Goal: Information Seeking & Learning: Check status

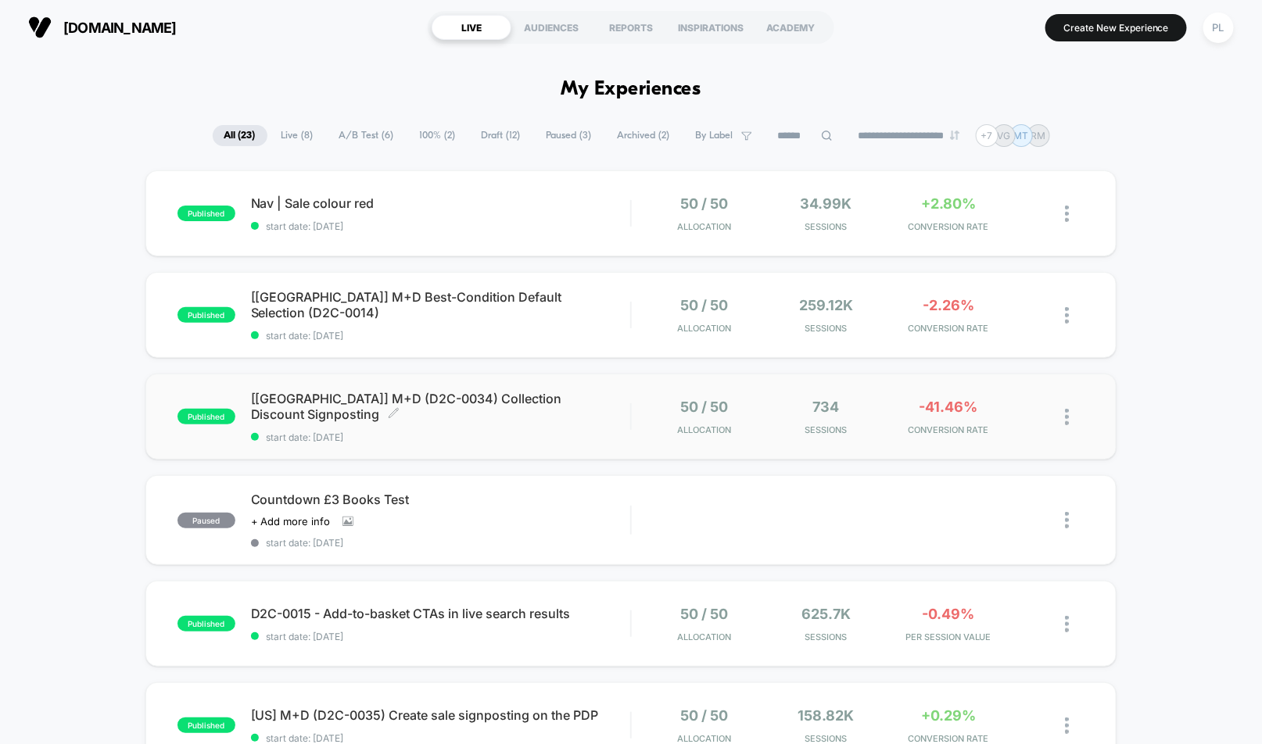
click at [424, 408] on span "[[GEOGRAPHIC_DATA]] M+D (D2C-0034) Collection Discount Signposting Click to edi…" at bounding box center [441, 406] width 380 height 31
click at [376, 306] on span "[[GEOGRAPHIC_DATA]] M+D Best-Condition Default Selection (D2C-0014) Click to ed…" at bounding box center [441, 304] width 380 height 31
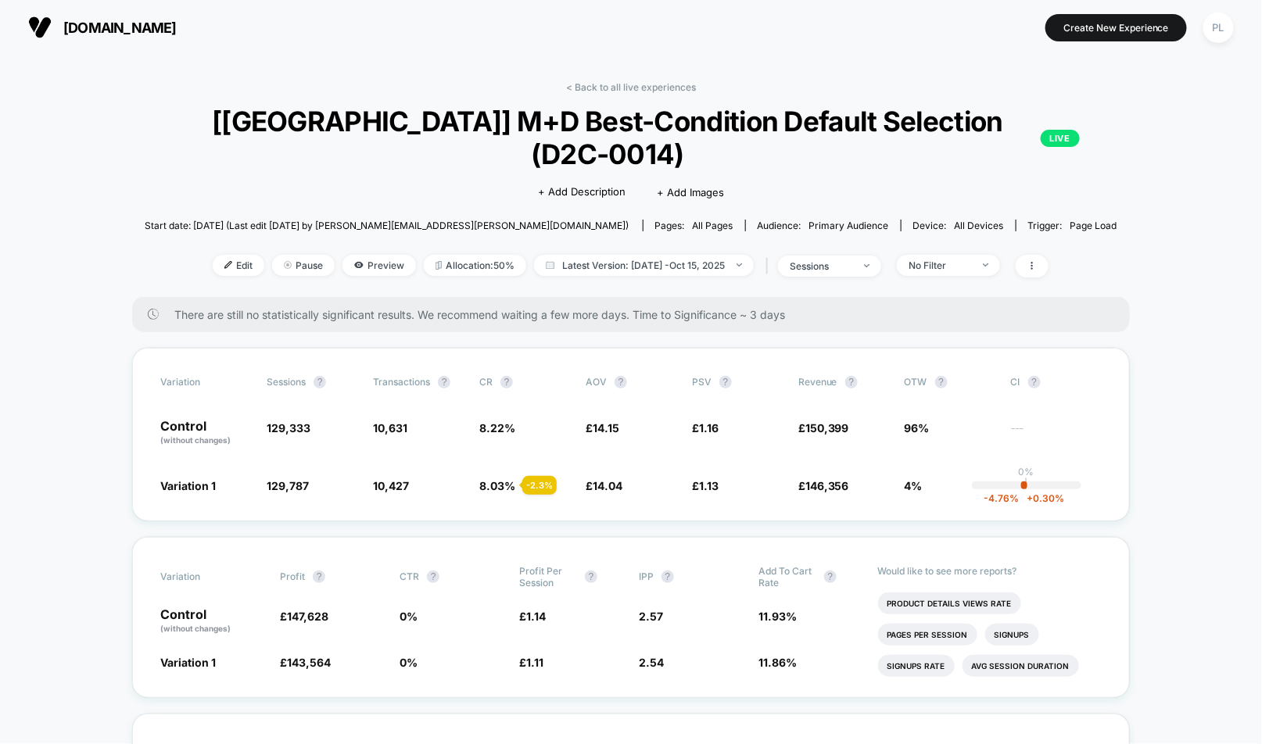
click at [432, 220] on span "Start date: [DATE] (Last edit [DATE] by [PERSON_NAME][EMAIL_ADDRESS][PERSON_NAM…" at bounding box center [387, 226] width 484 height 12
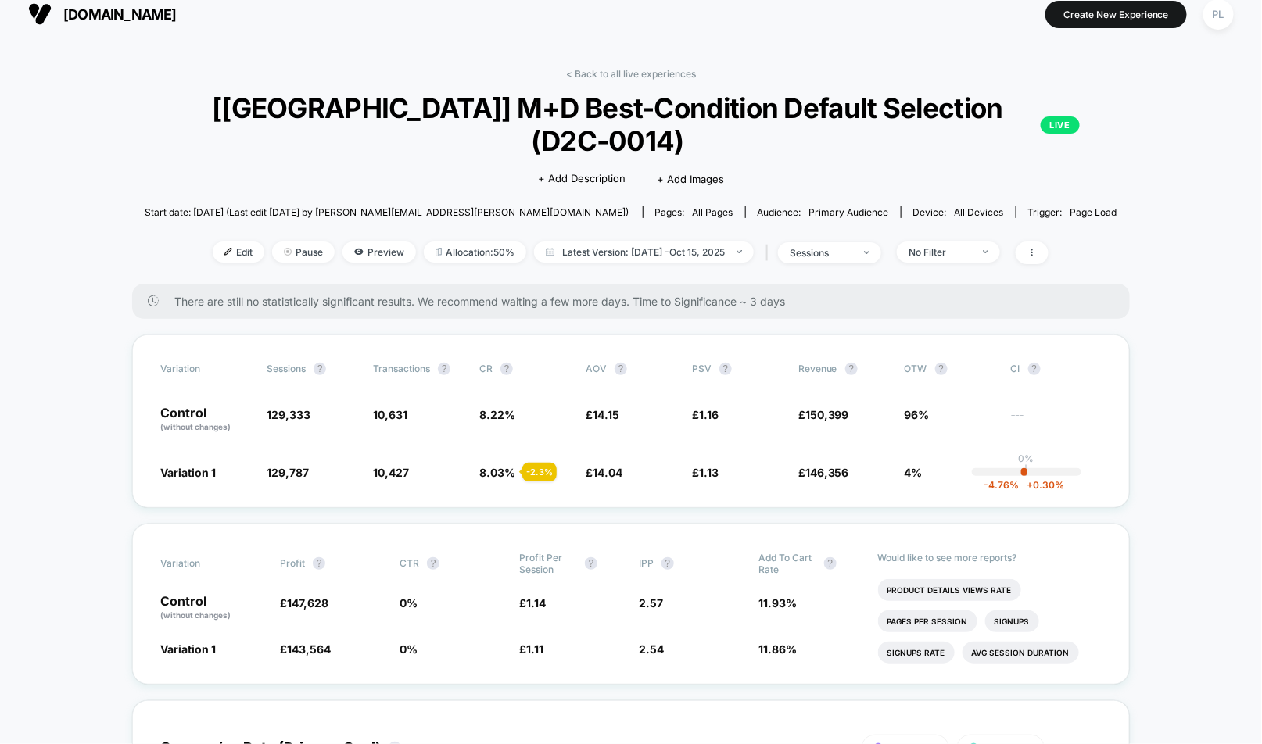
scroll to position [15, 0]
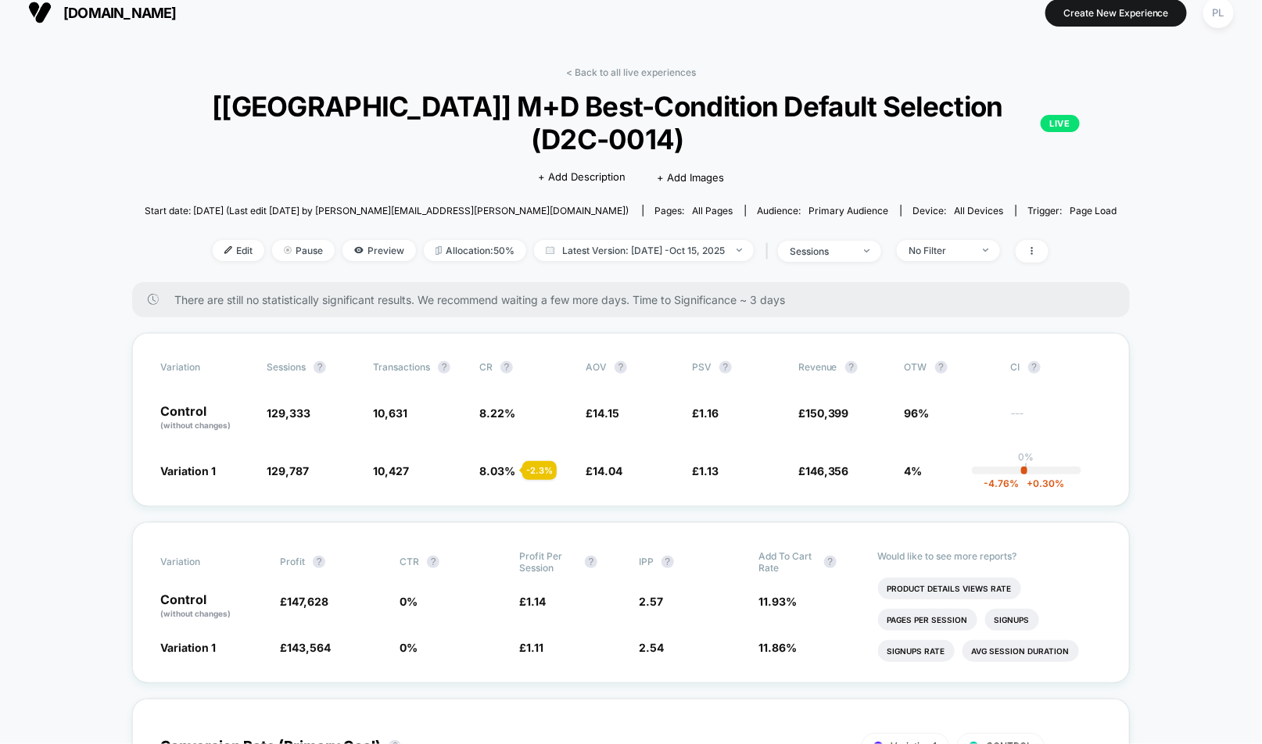
click at [593, 200] on div "< Back to all live experiences [[GEOGRAPHIC_DATA]] M+D Best-Condition Default S…" at bounding box center [630, 174] width 997 height 216
click at [596, 240] on span "Latest Version: [DATE] - [DATE]" at bounding box center [644, 250] width 220 height 21
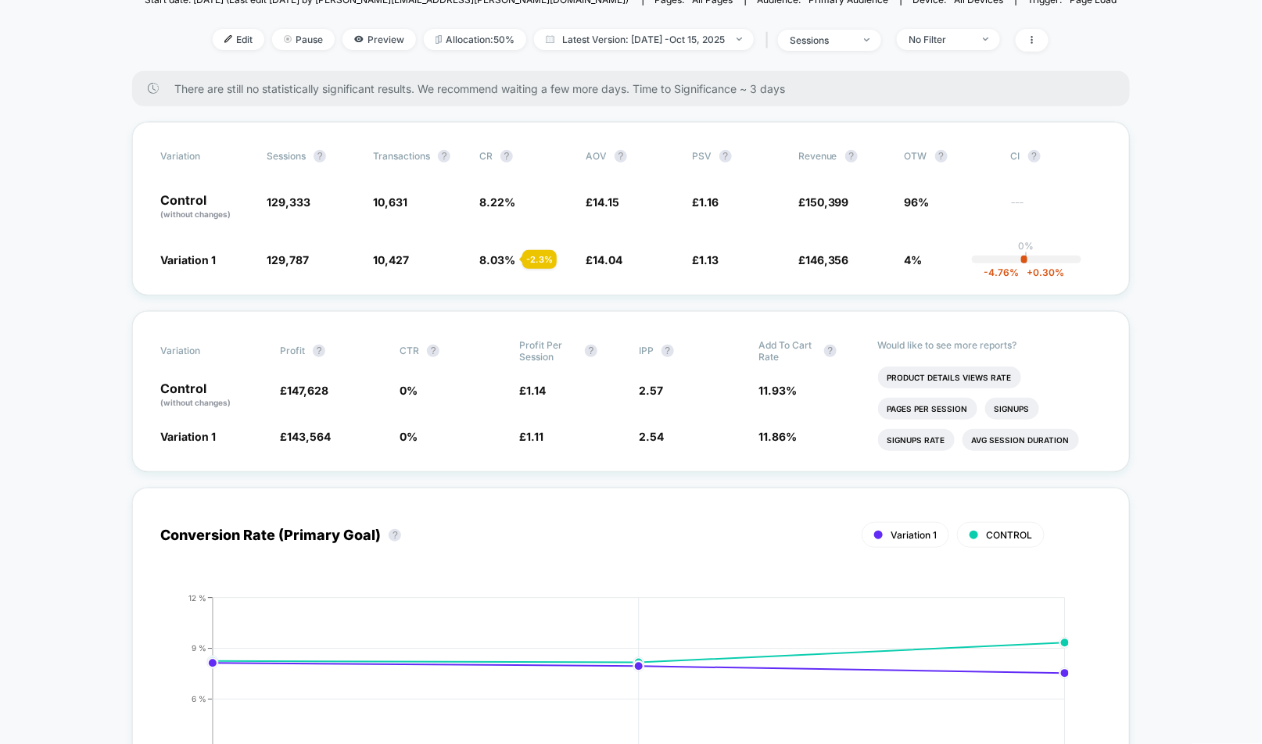
scroll to position [0, 0]
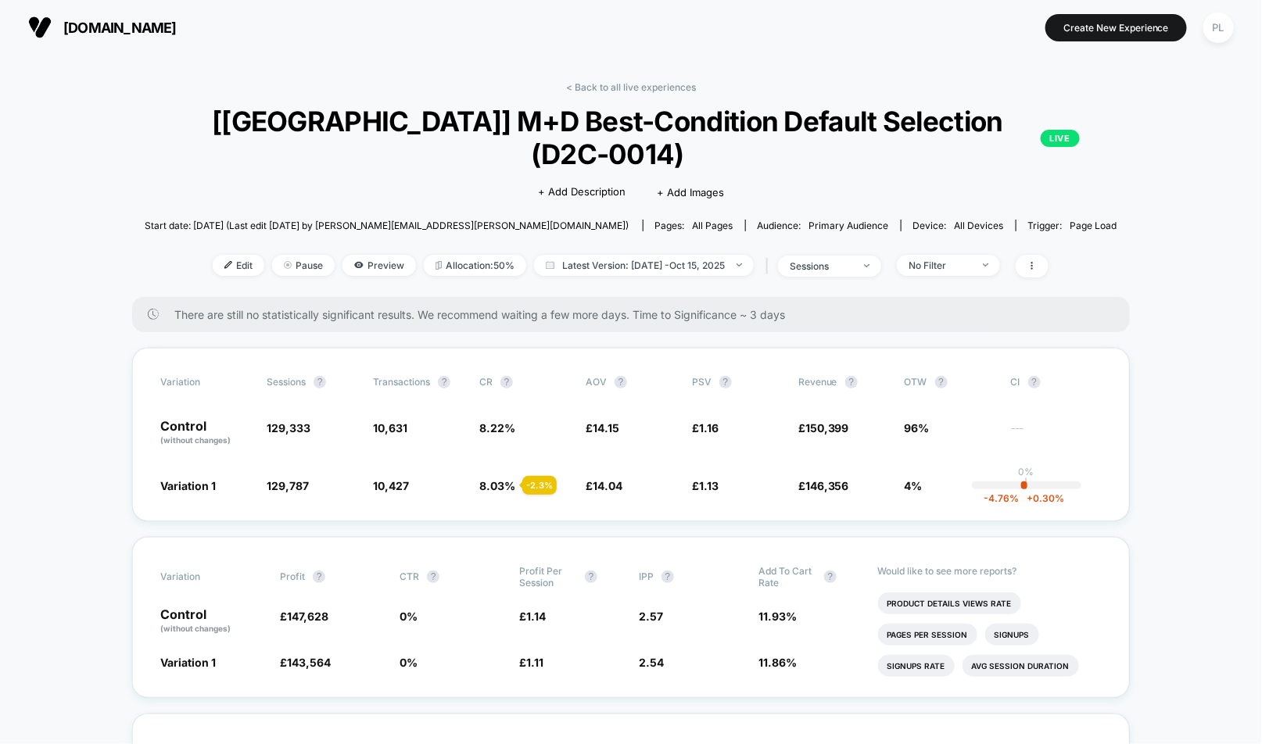
click at [139, 27] on span "[DOMAIN_NAME]" at bounding box center [119, 28] width 113 height 16
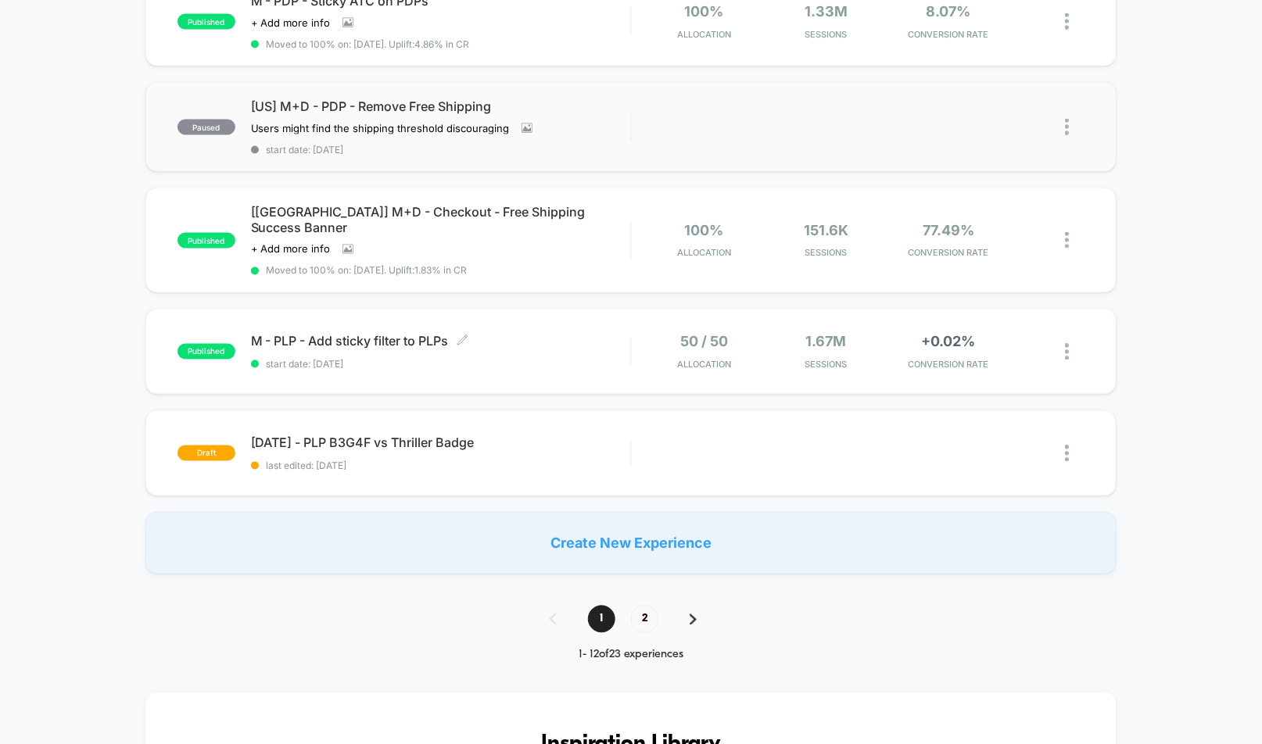
scroll to position [926, 0]
